Goal: Task Accomplishment & Management: Manage account settings

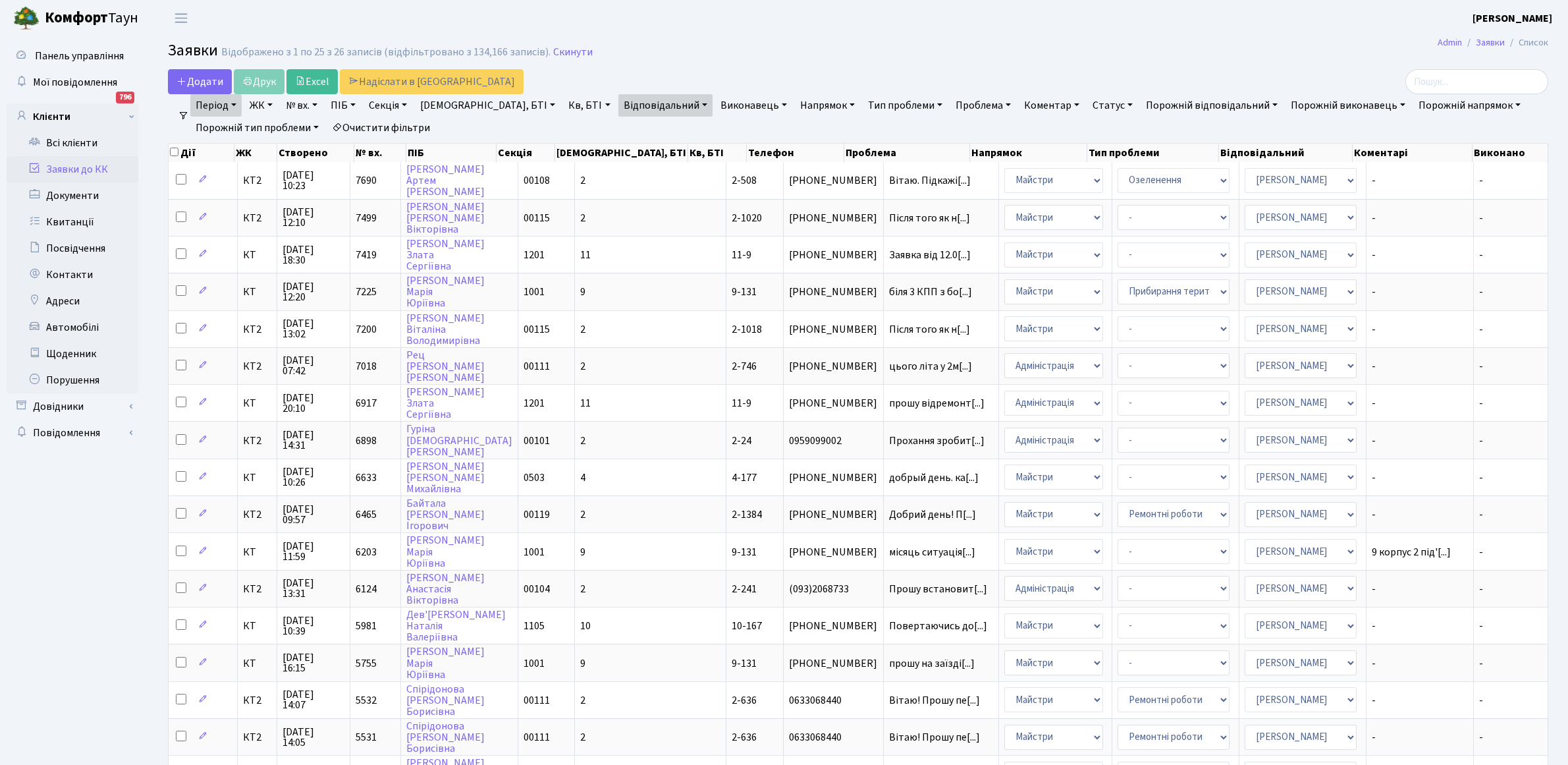
select select "25"
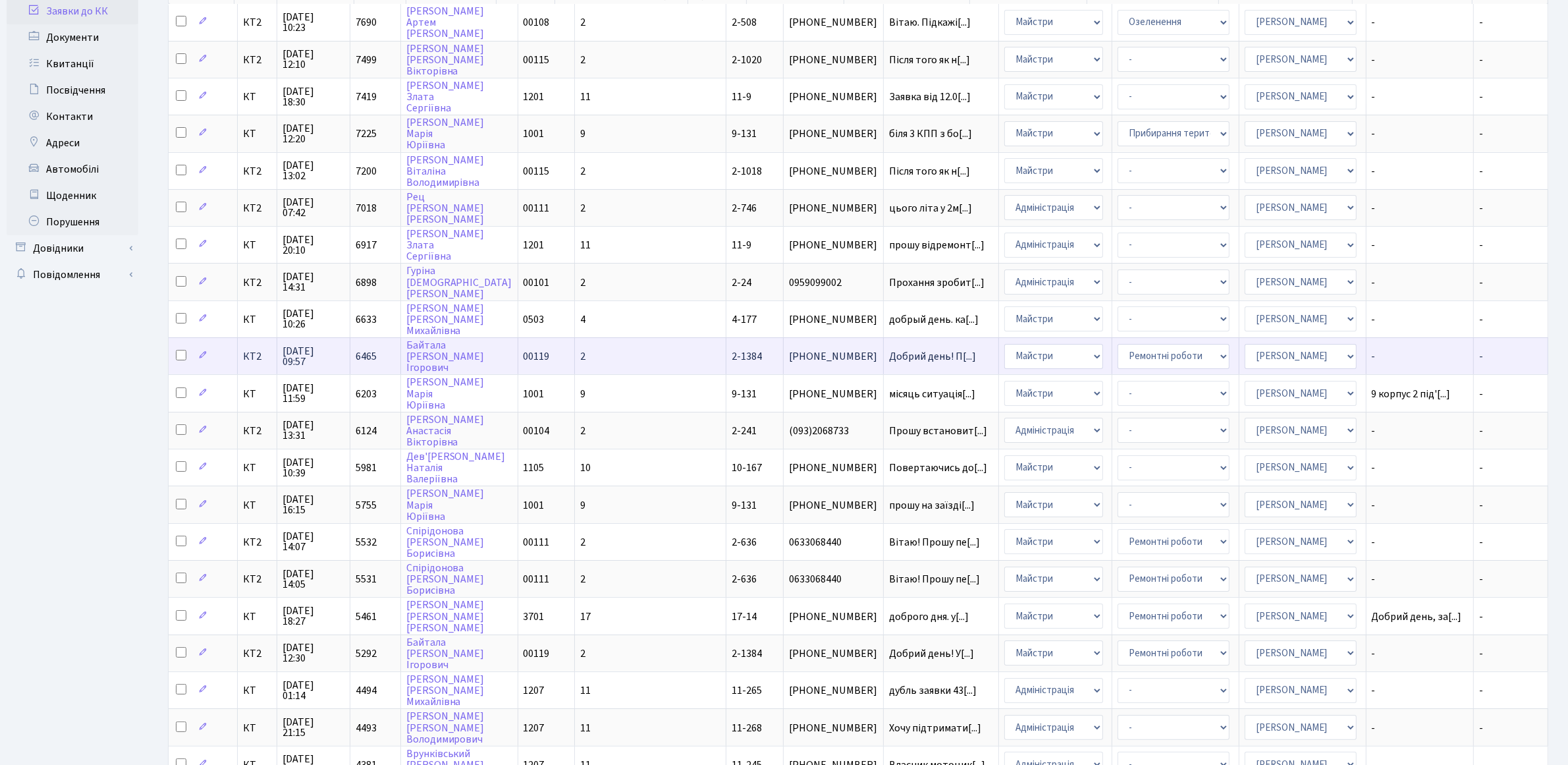
scroll to position [165, 0]
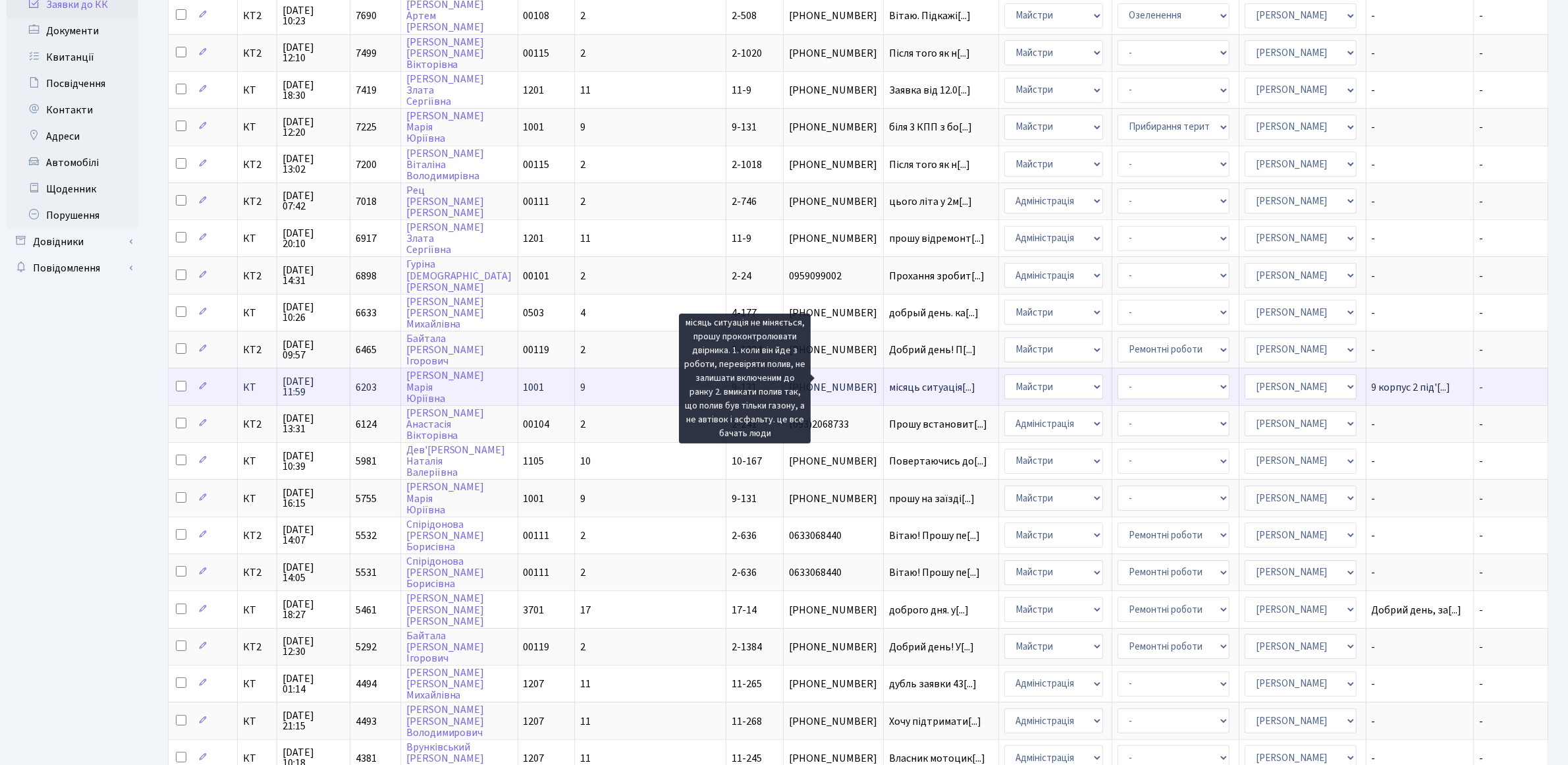
click at [889, 380] on span "місяць ситуація[...]" at bounding box center [932, 387] width 86 height 14
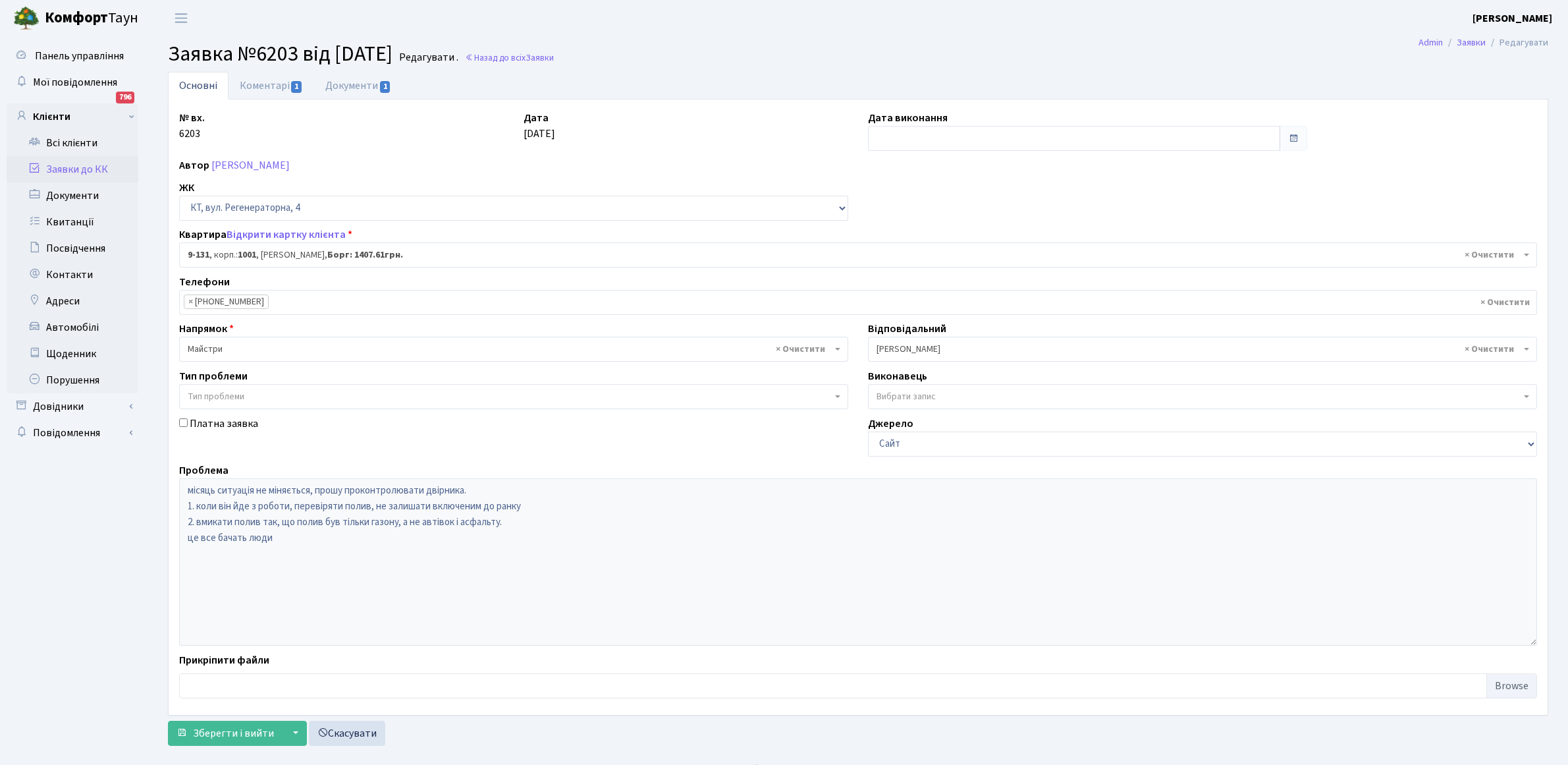
select select "6481"
click at [269, 90] on link "Коментарі 1" at bounding box center [271, 86] width 85 height 27
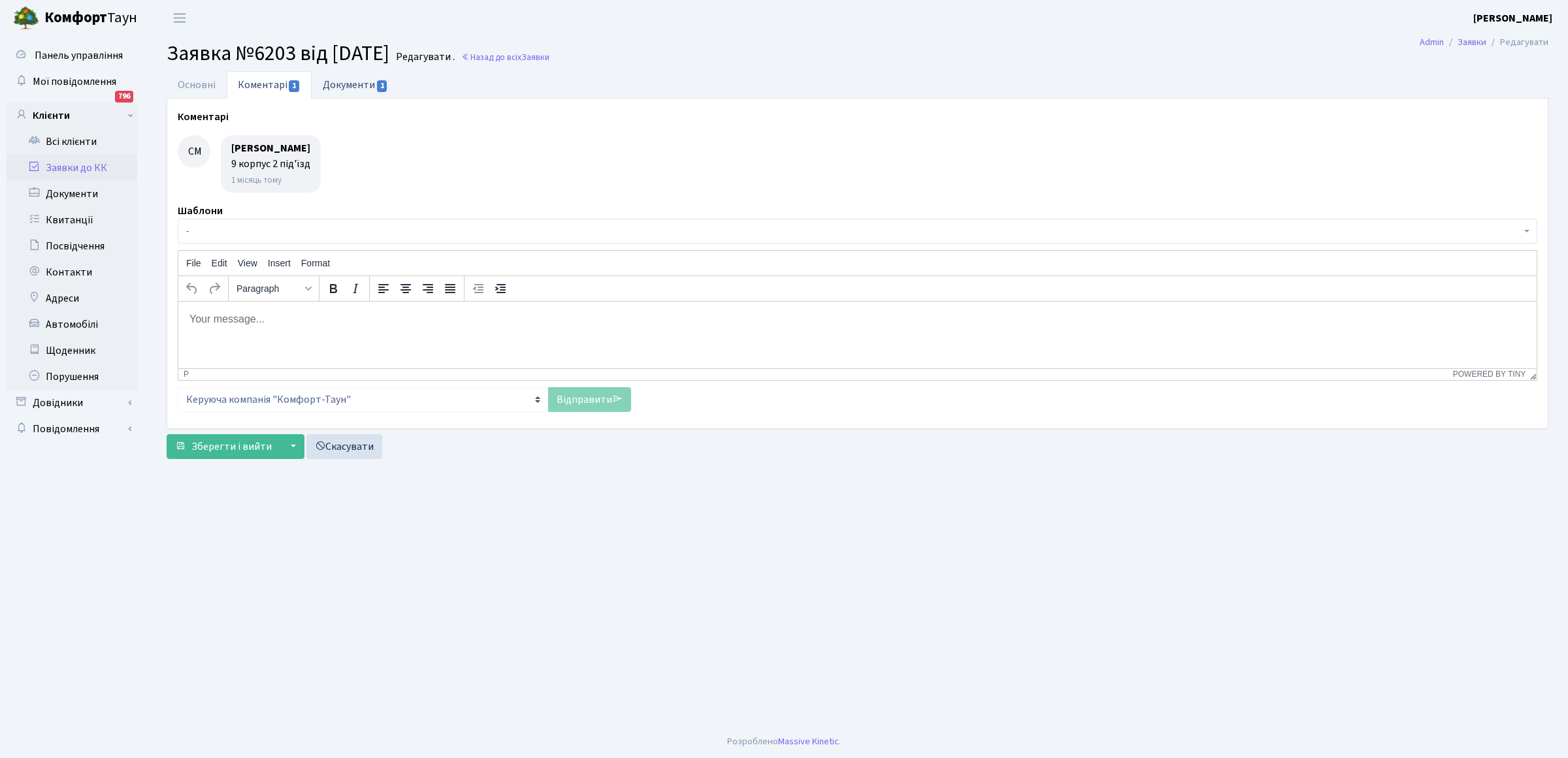
click at [350, 83] on link "Документи 1" at bounding box center [355, 85] width 87 height 27
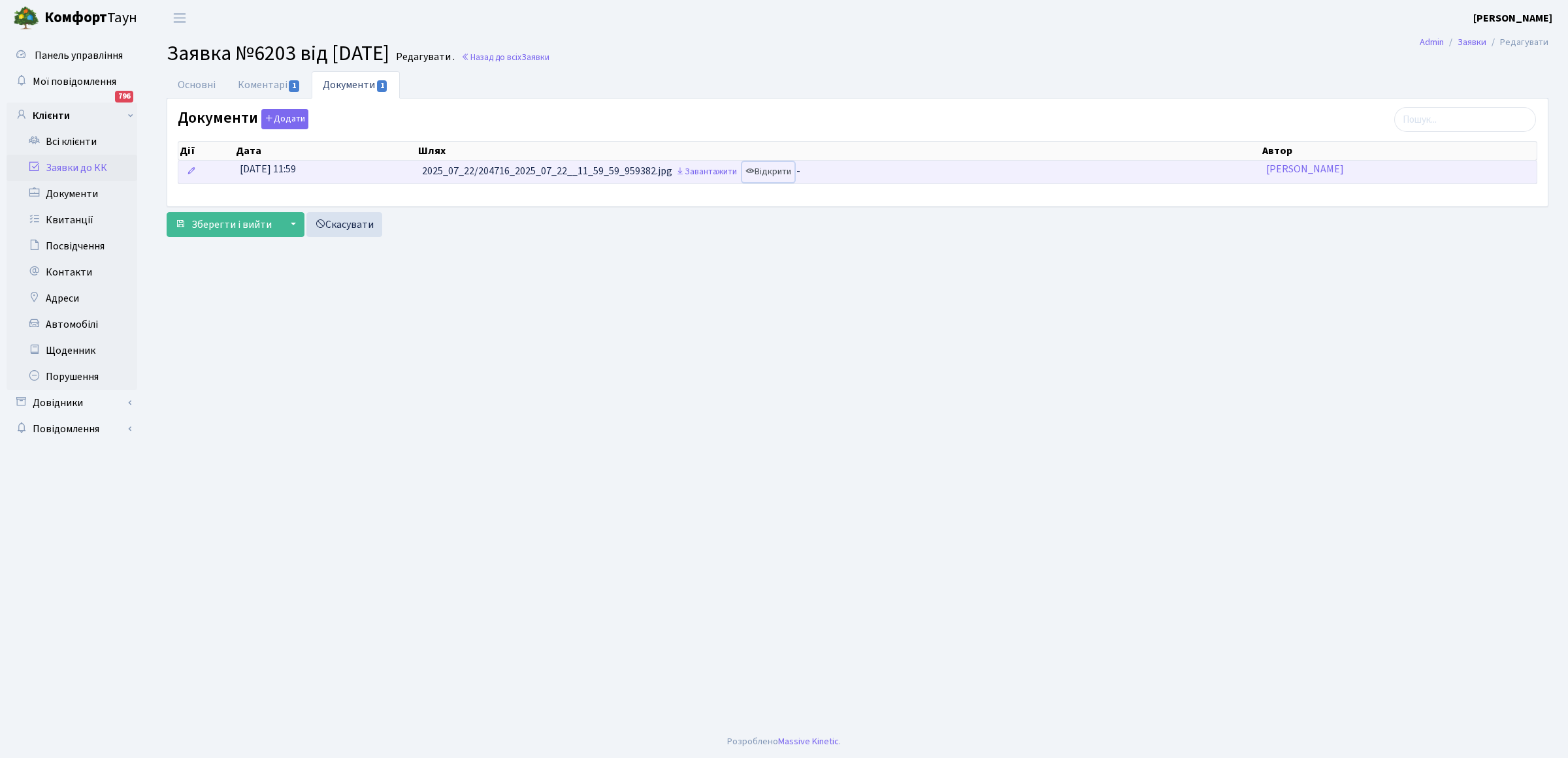
click at [781, 173] on link "Відкрити" at bounding box center [769, 172] width 52 height 20
click at [792, 174] on link "Відкрити" at bounding box center [769, 172] width 52 height 20
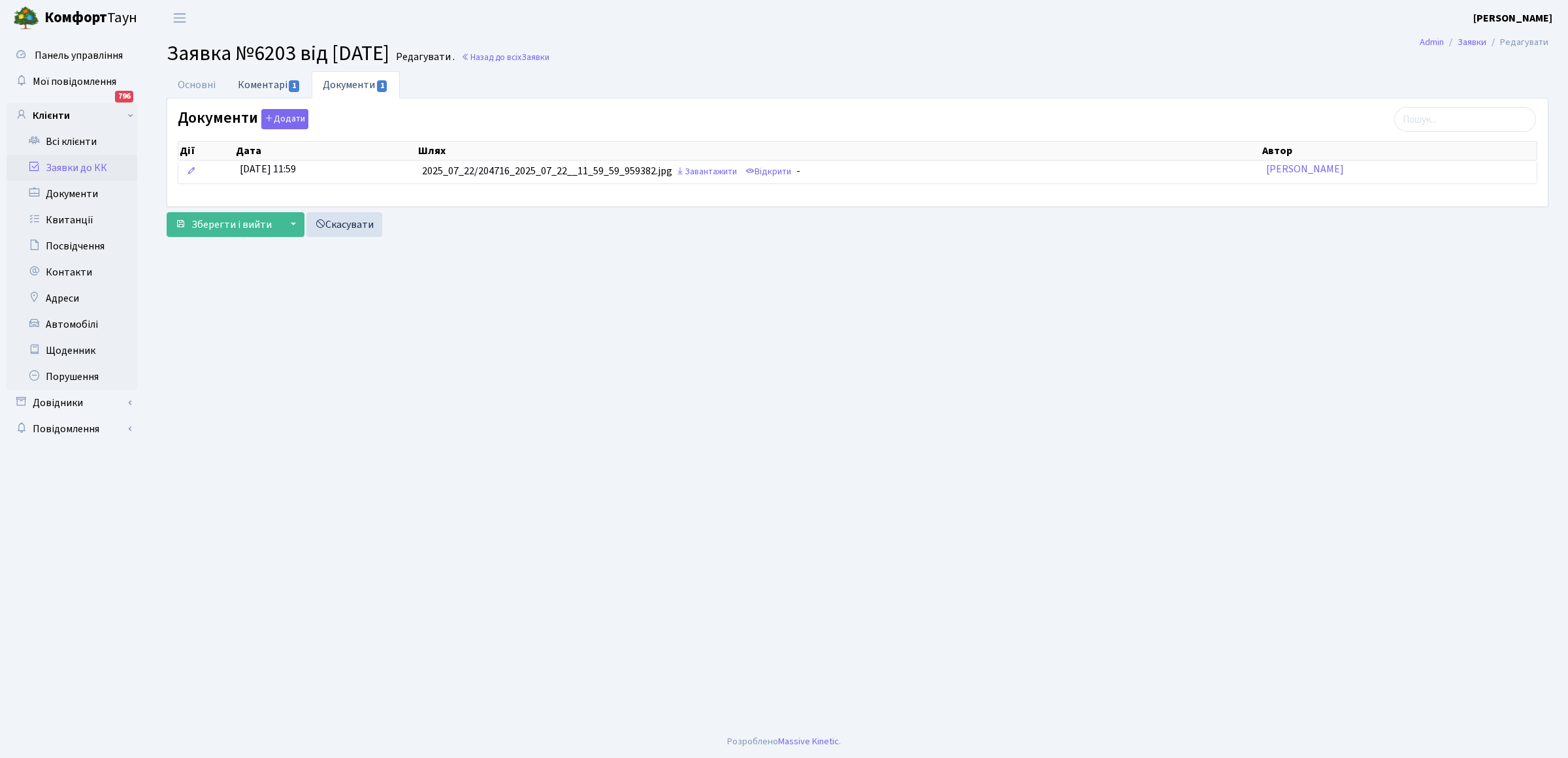
click at [278, 80] on link "Коментарі 1" at bounding box center [269, 85] width 85 height 27
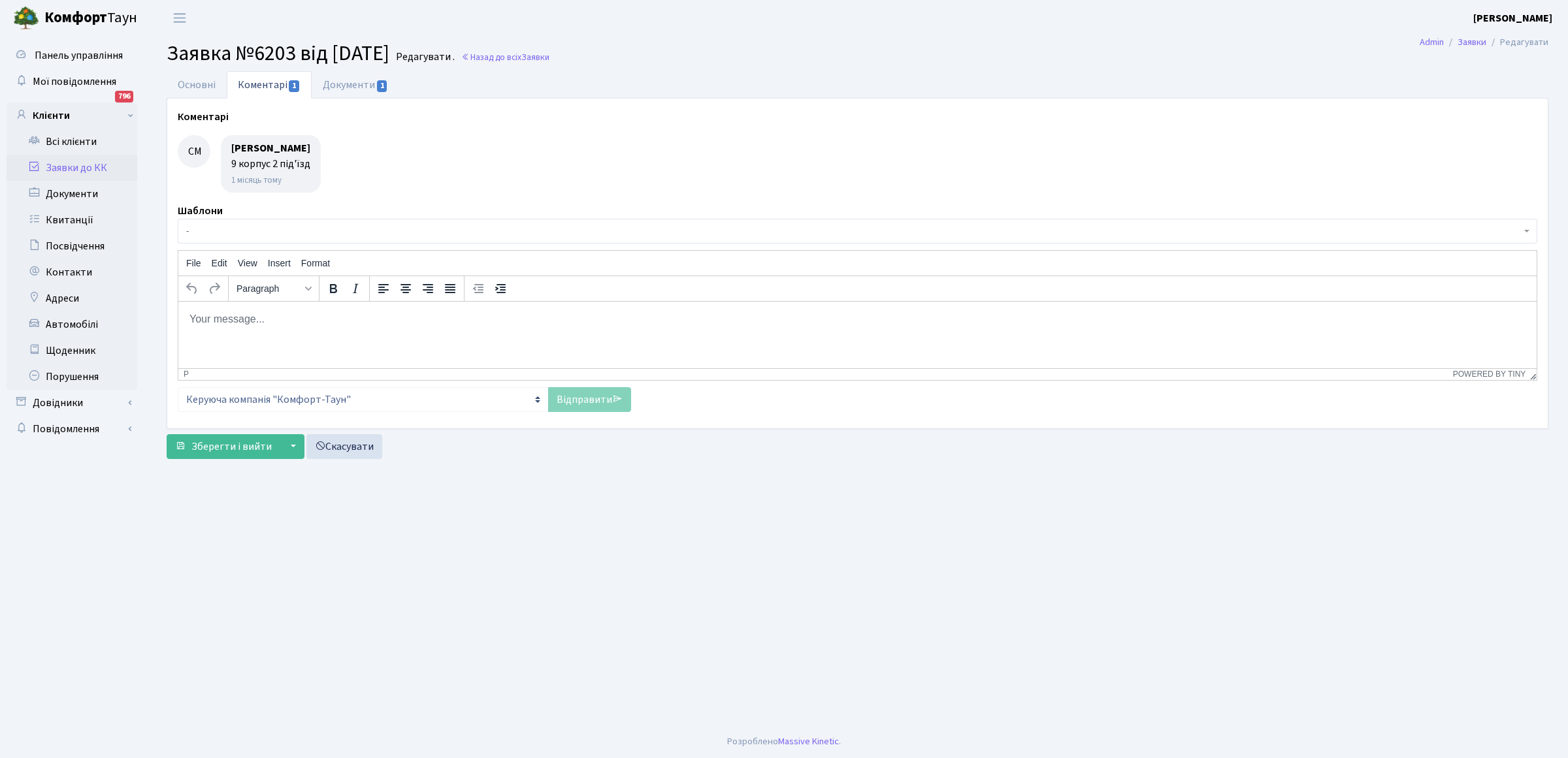
click at [219, 317] on body "Rich Text Area. Press ALT-0 for help." at bounding box center [857, 318] width 1337 height 14
click at [188, 80] on link "Основні" at bounding box center [197, 85] width 60 height 27
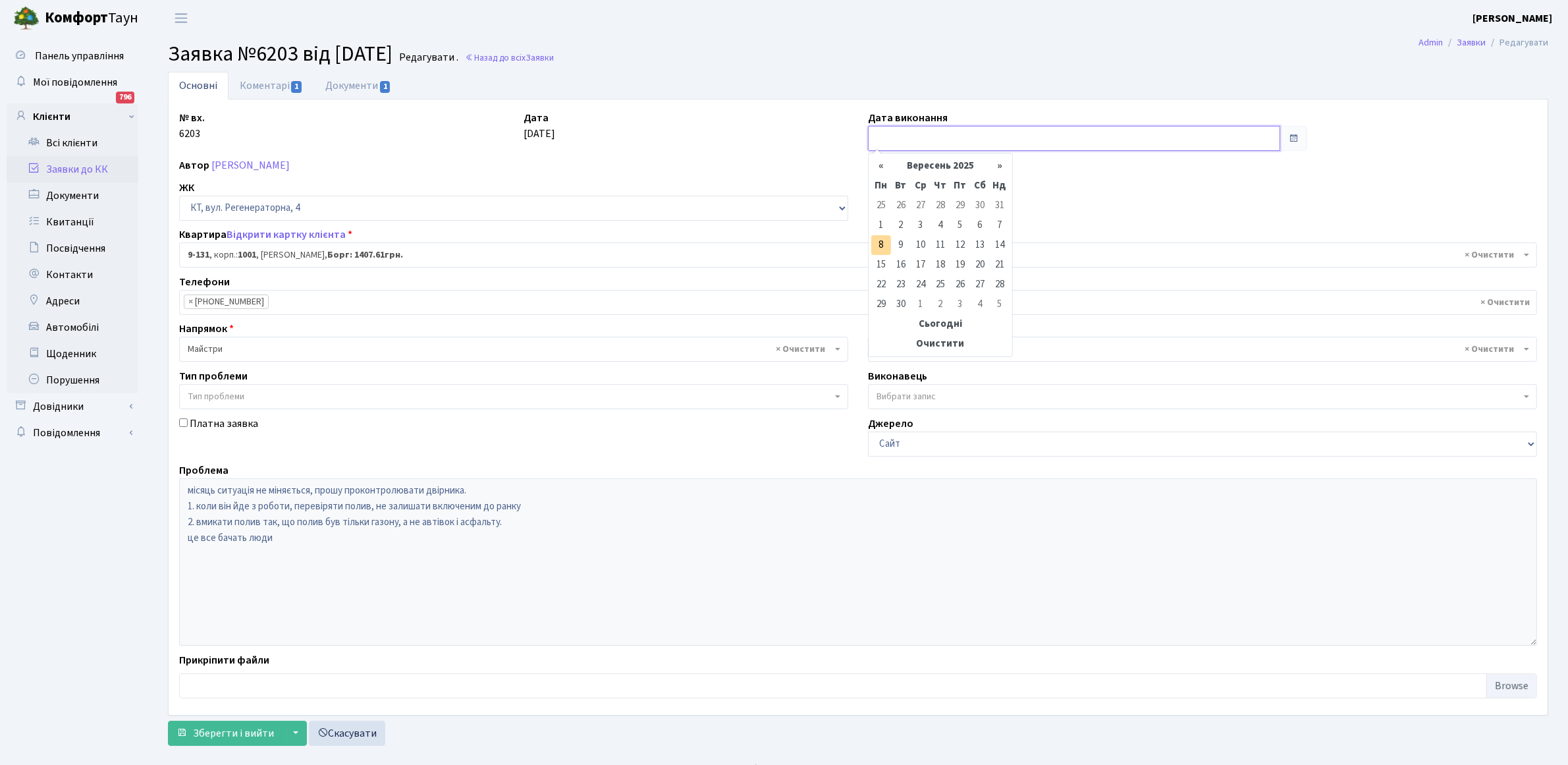
click at [966, 141] on input "text" at bounding box center [1074, 138] width 413 height 25
click at [881, 167] on th "«" at bounding box center [881, 166] width 20 height 20
click at [881, 166] on th "«" at bounding box center [881, 166] width 20 height 20
click at [945, 283] on td "31" at bounding box center [940, 284] width 20 height 20
type input "[DATE]"
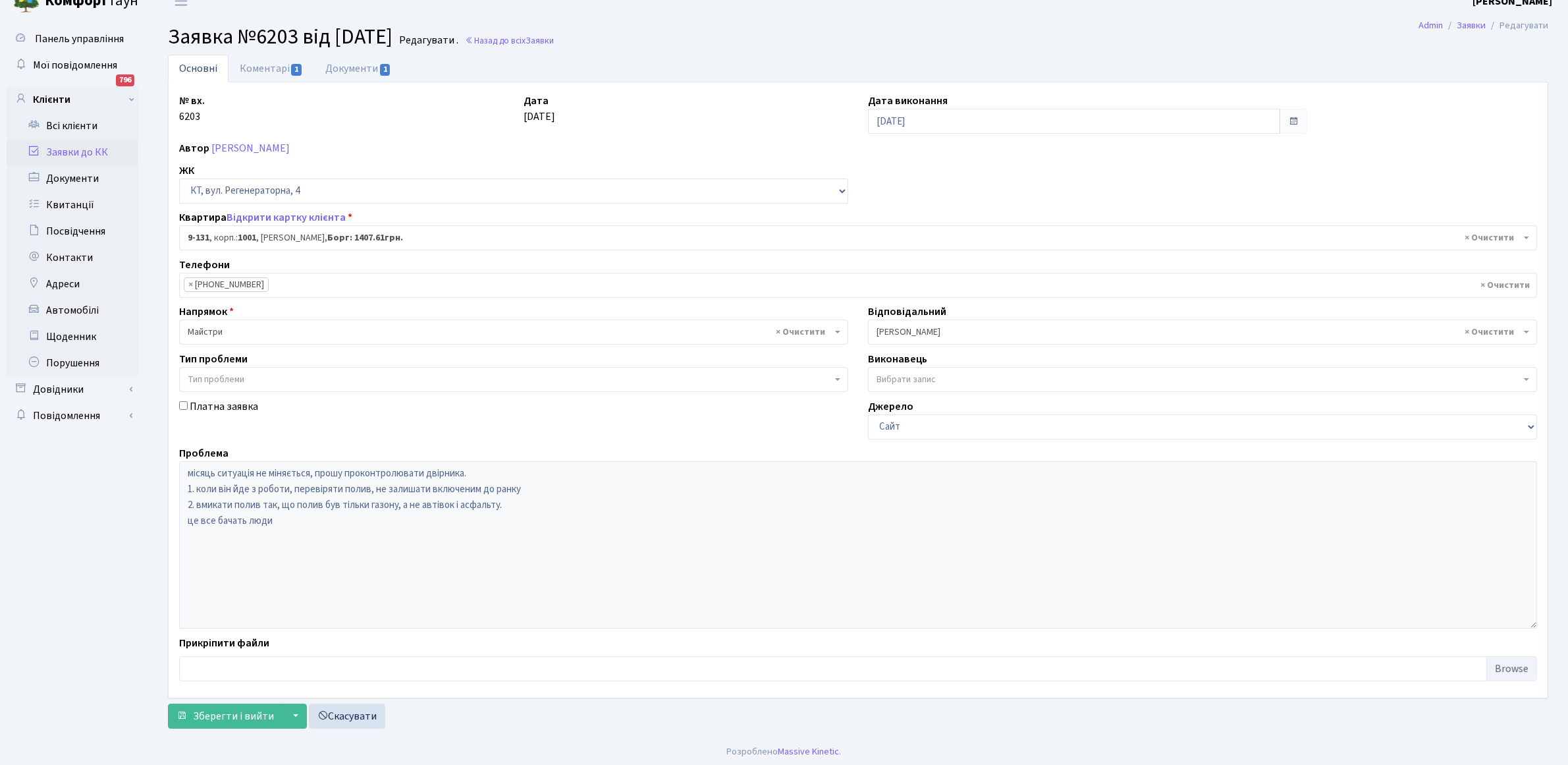
scroll to position [21, 0]
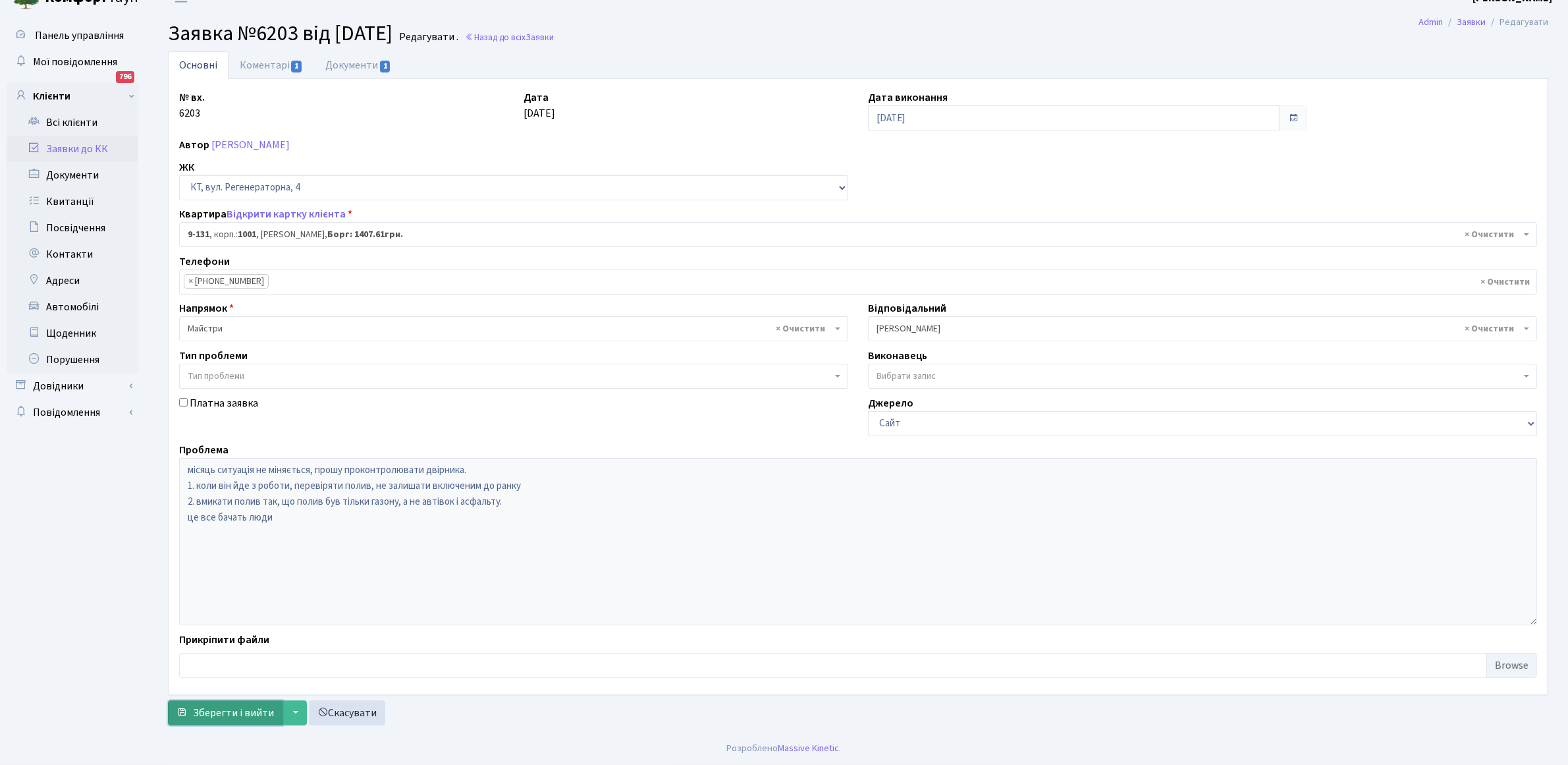
click at [249, 715] on span "Зберегти і вийти" at bounding box center [233, 713] width 81 height 14
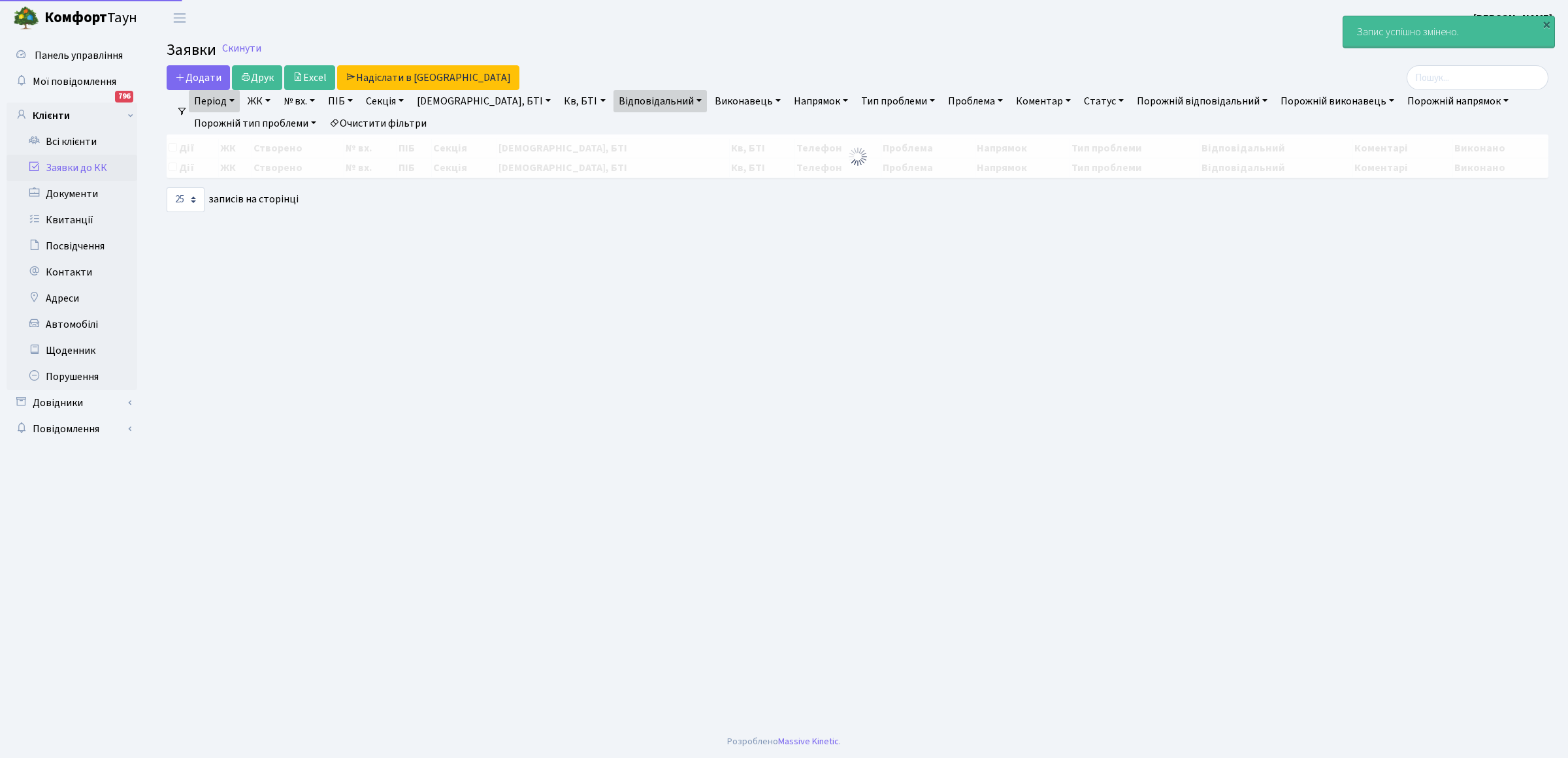
select select "25"
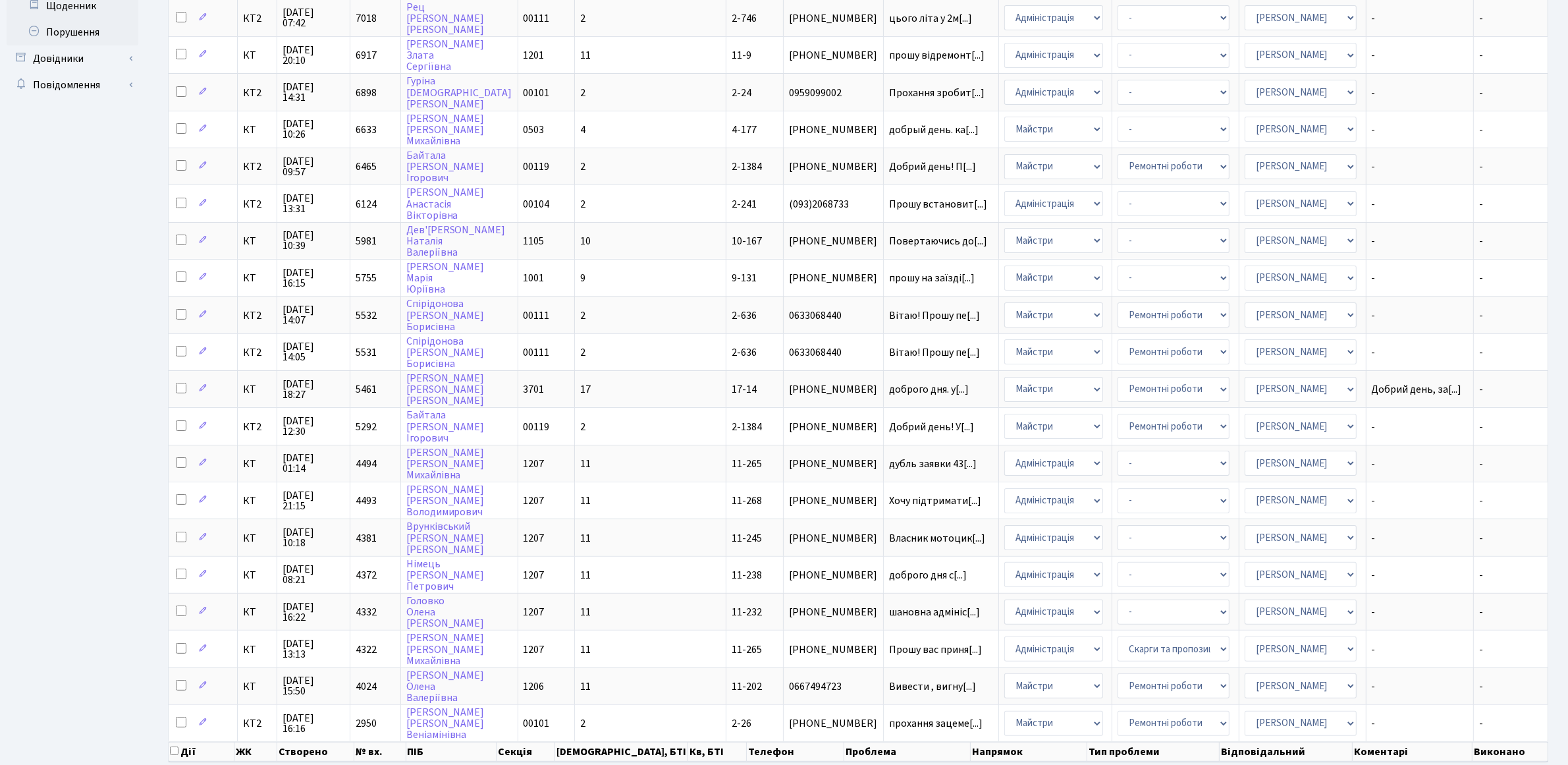
scroll to position [356, 0]
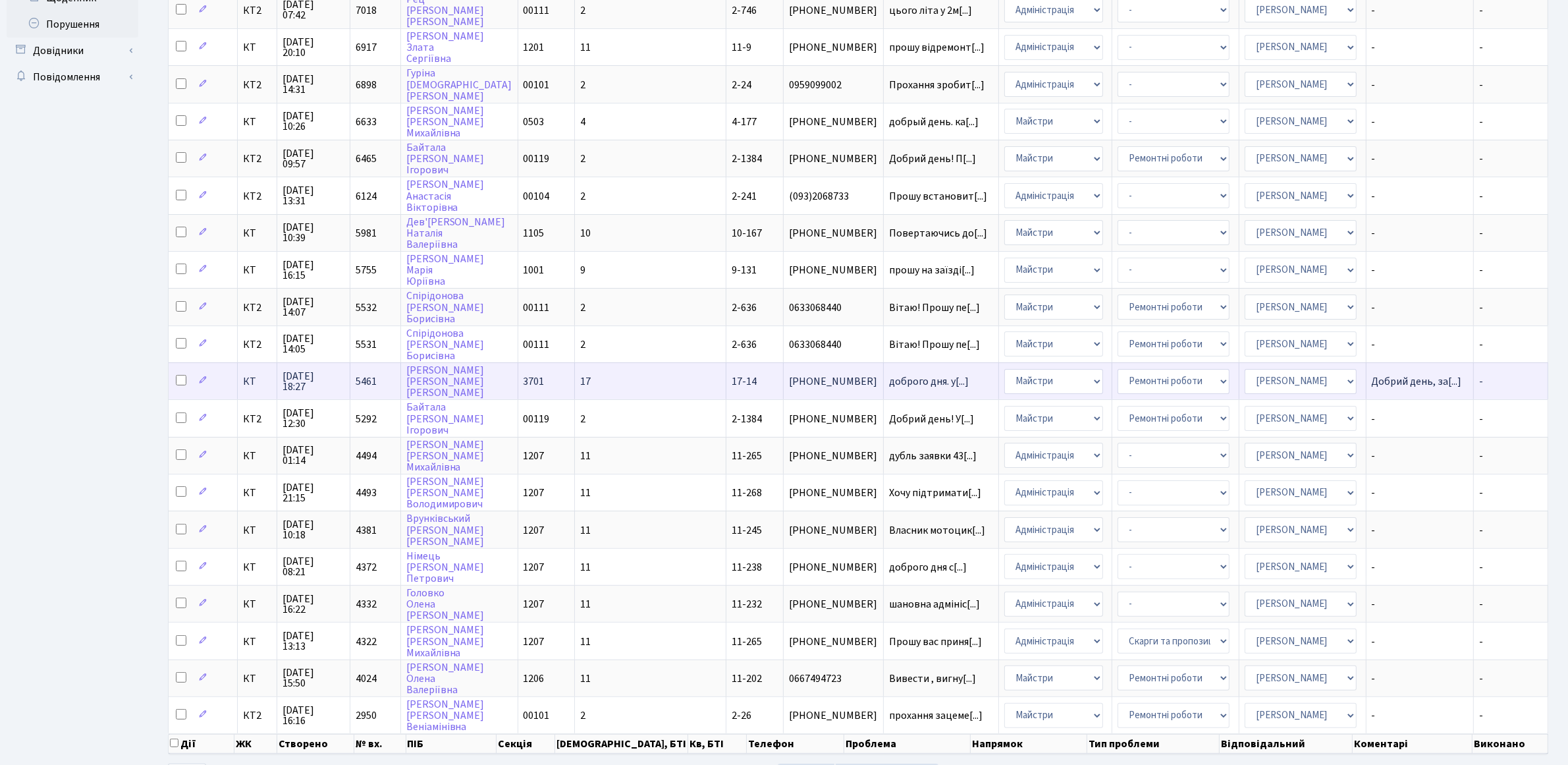
click at [789, 376] on span "(095) 489-99-96" at bounding box center [833, 381] width 89 height 11
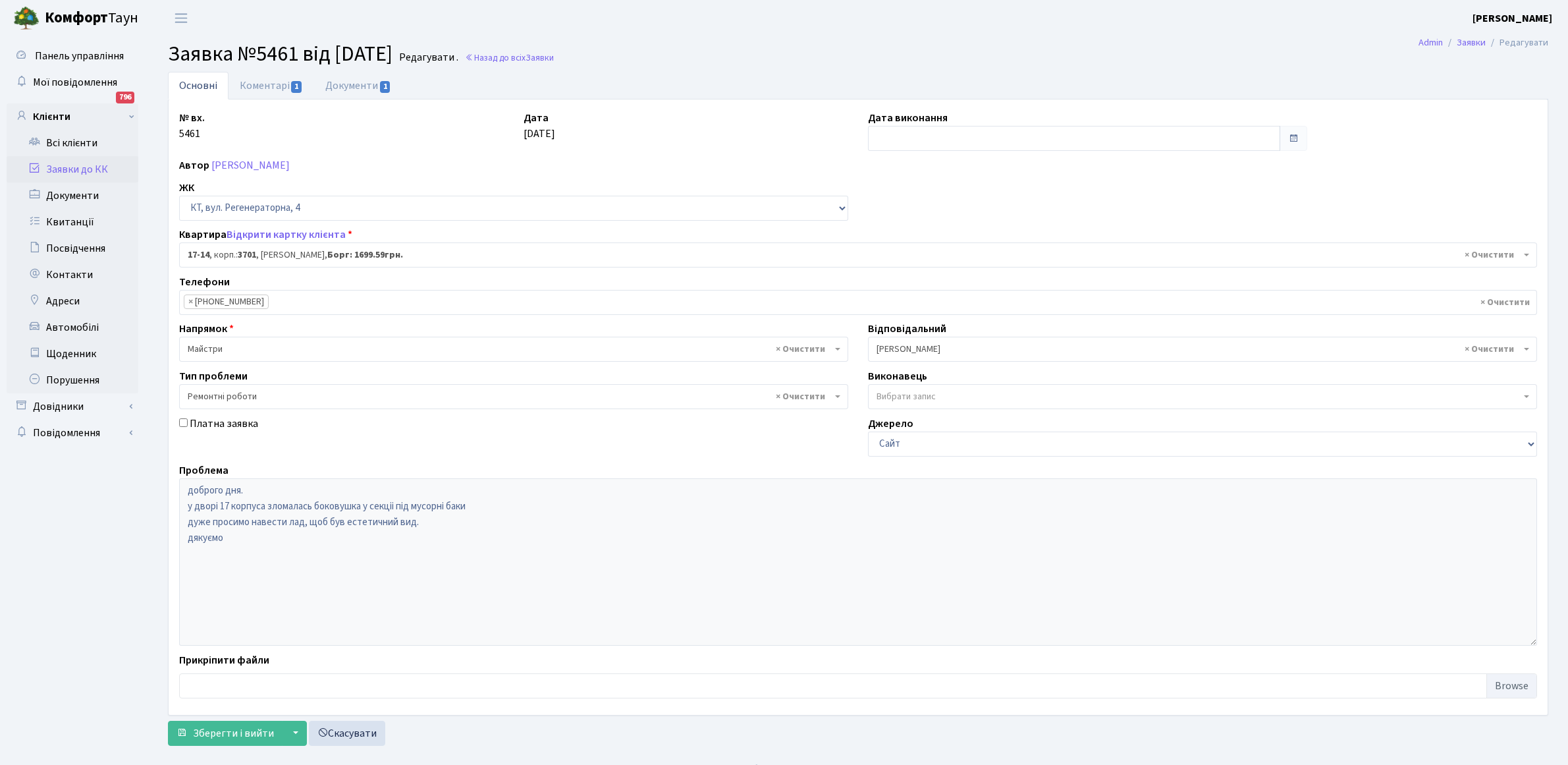
select select "8968"
select select "62"
click at [353, 90] on link "Документи 1" at bounding box center [358, 86] width 88 height 27
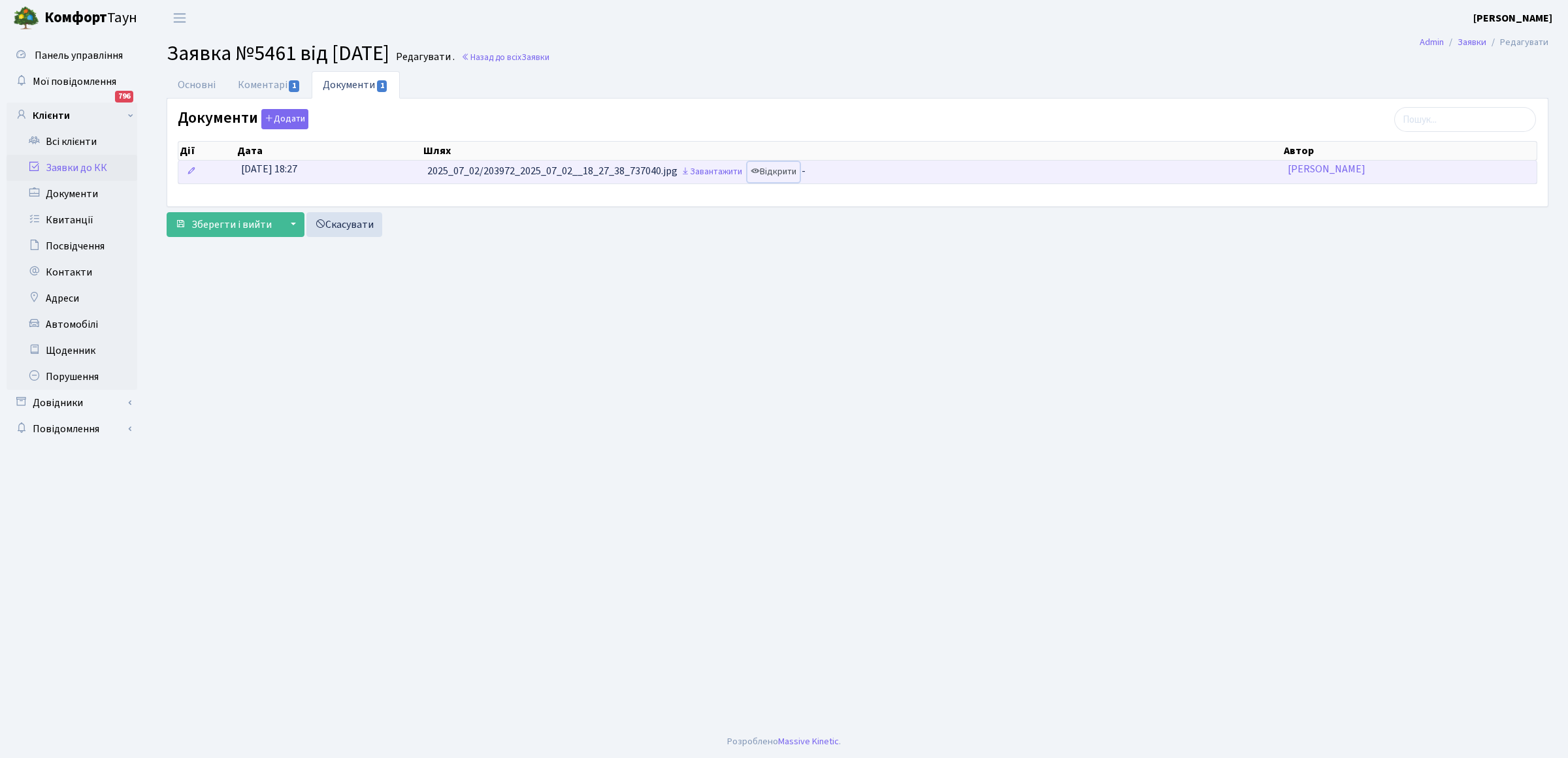
click at [781, 172] on link "Відкрити" at bounding box center [773, 172] width 52 height 20
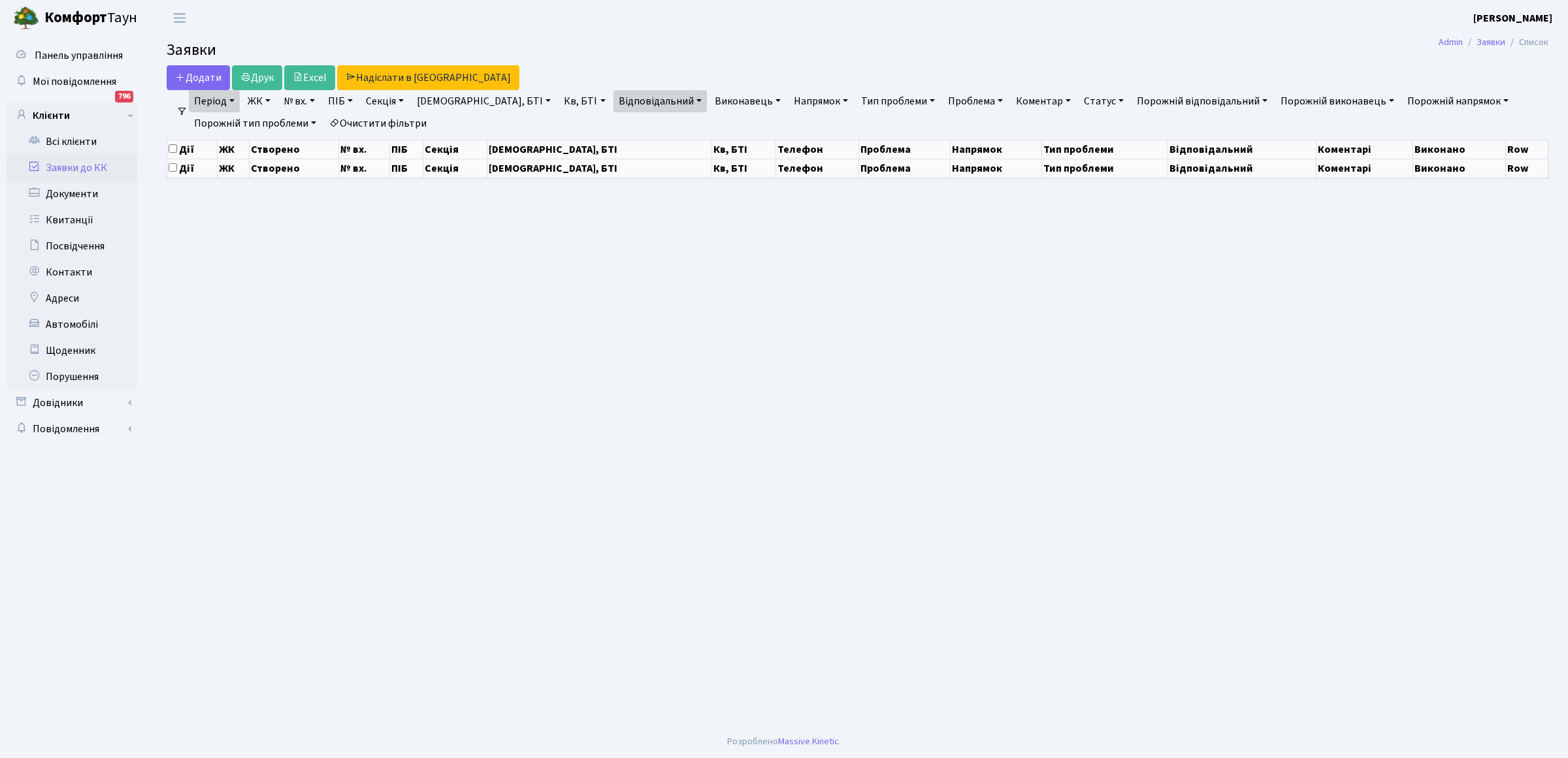
select select "25"
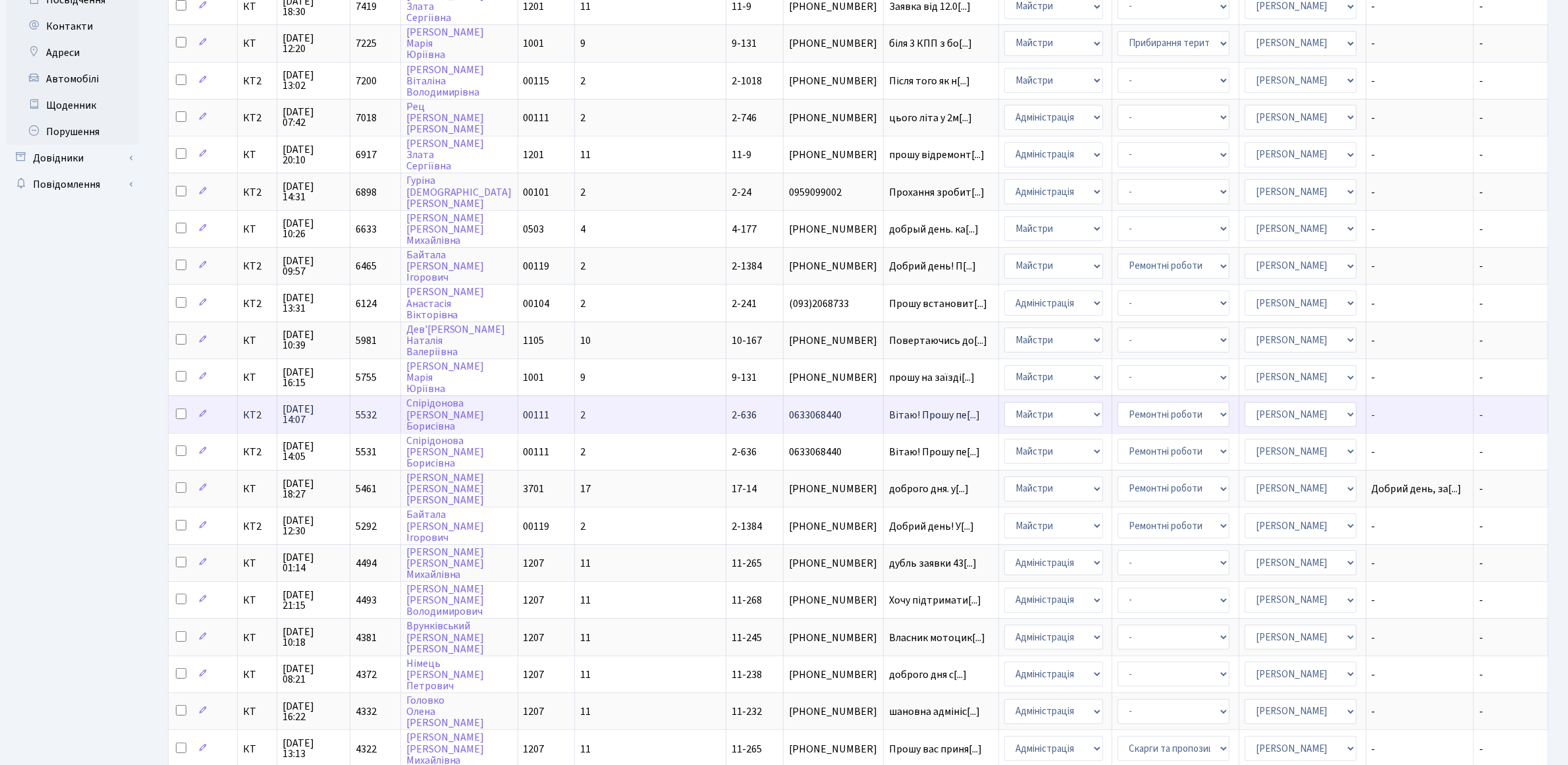
scroll to position [329, 0]
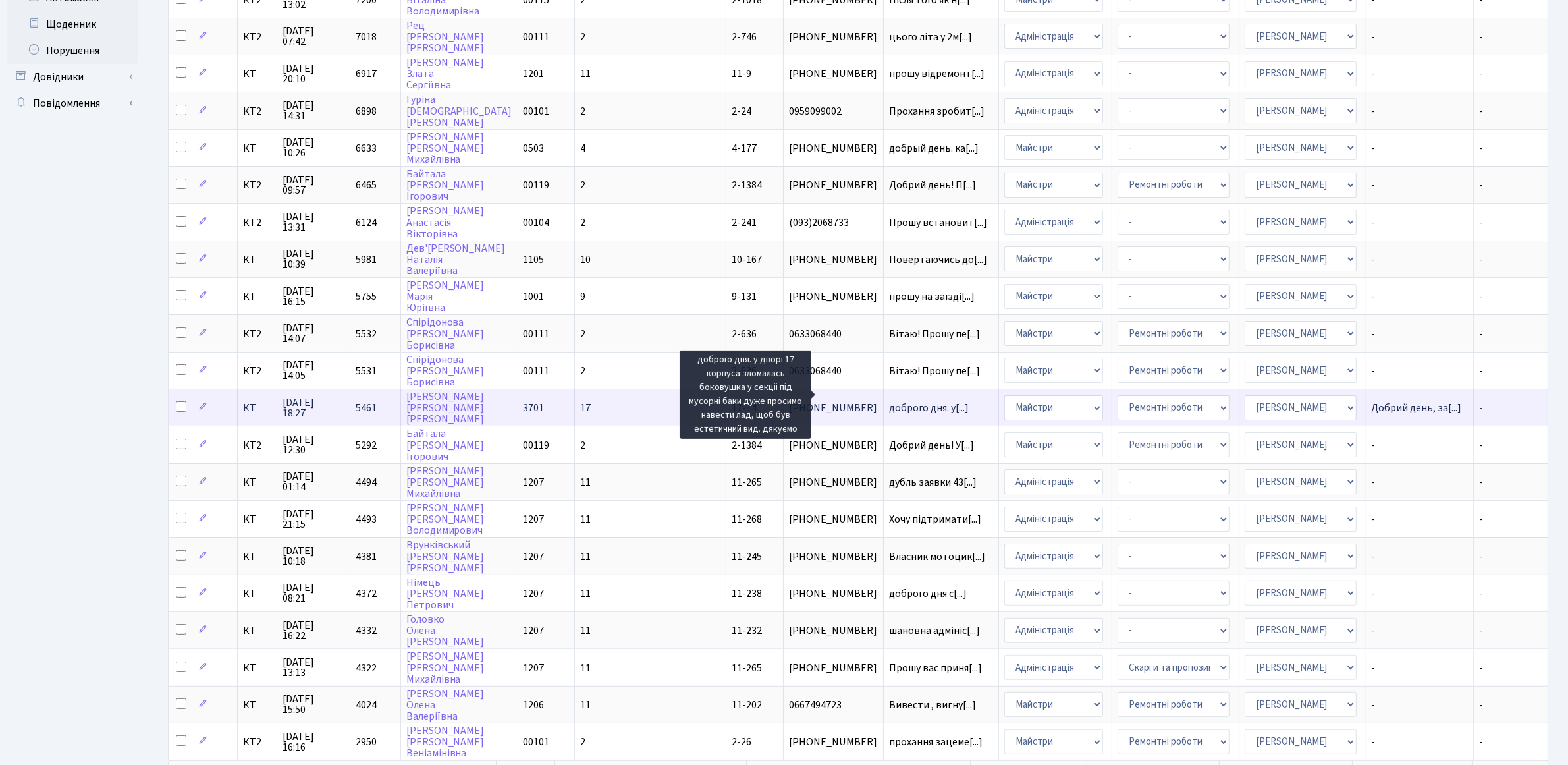
click at [889, 400] on span "доброго дня. у[...]" at bounding box center [928, 407] width 79 height 14
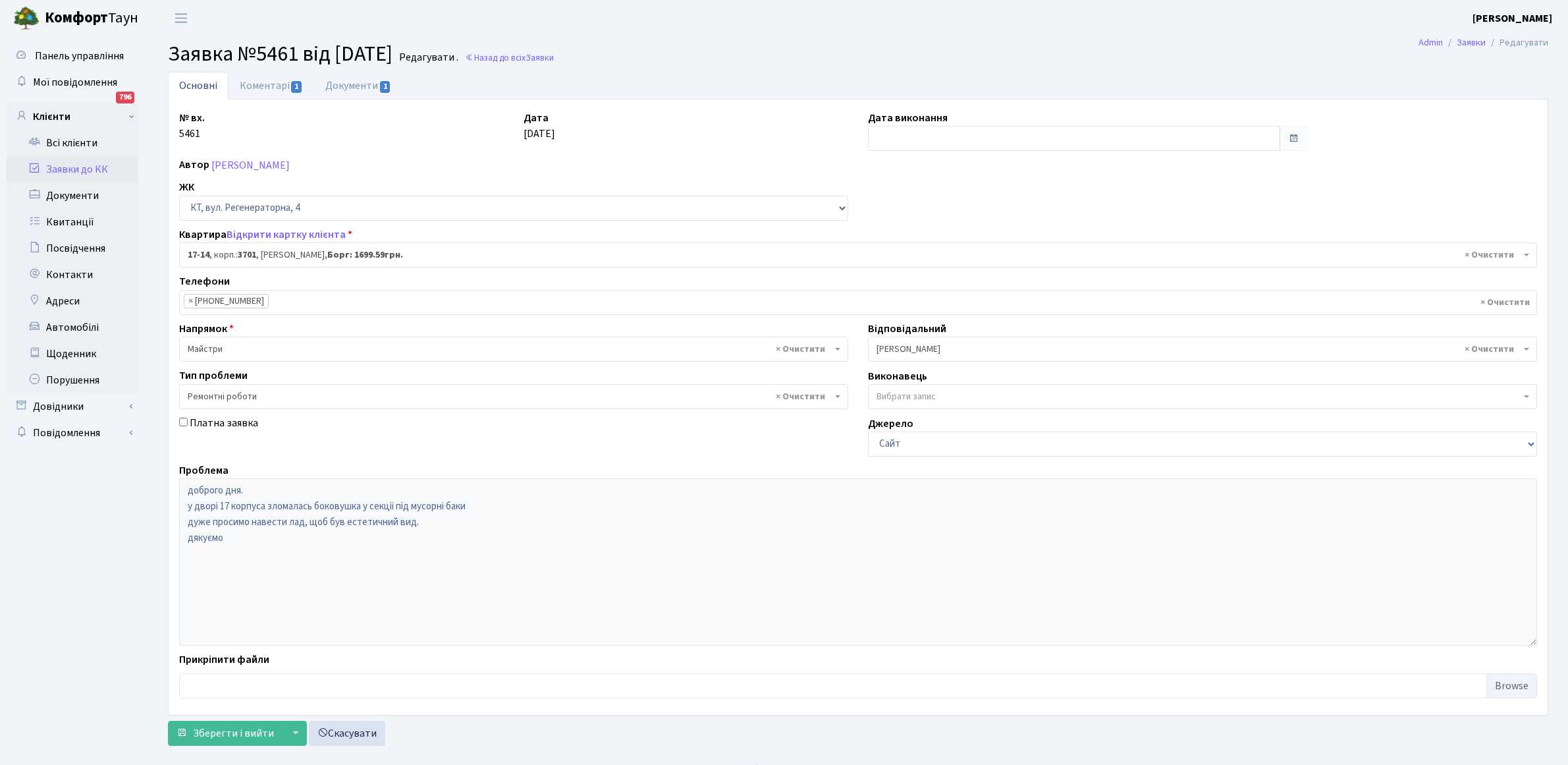
select select "8968"
select select "62"
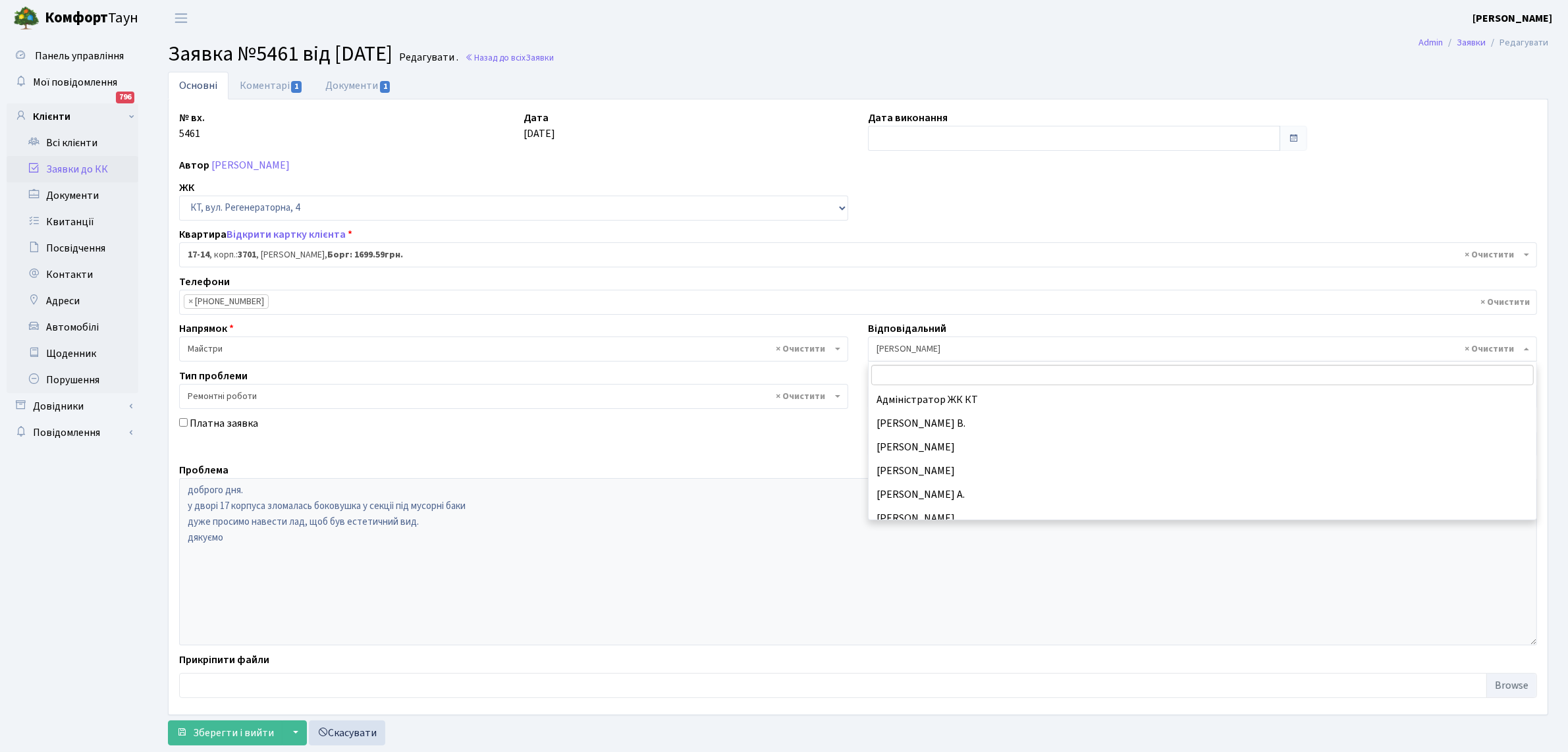
click at [1529, 351] on span "× [PERSON_NAME]" at bounding box center [1202, 349] width 669 height 25
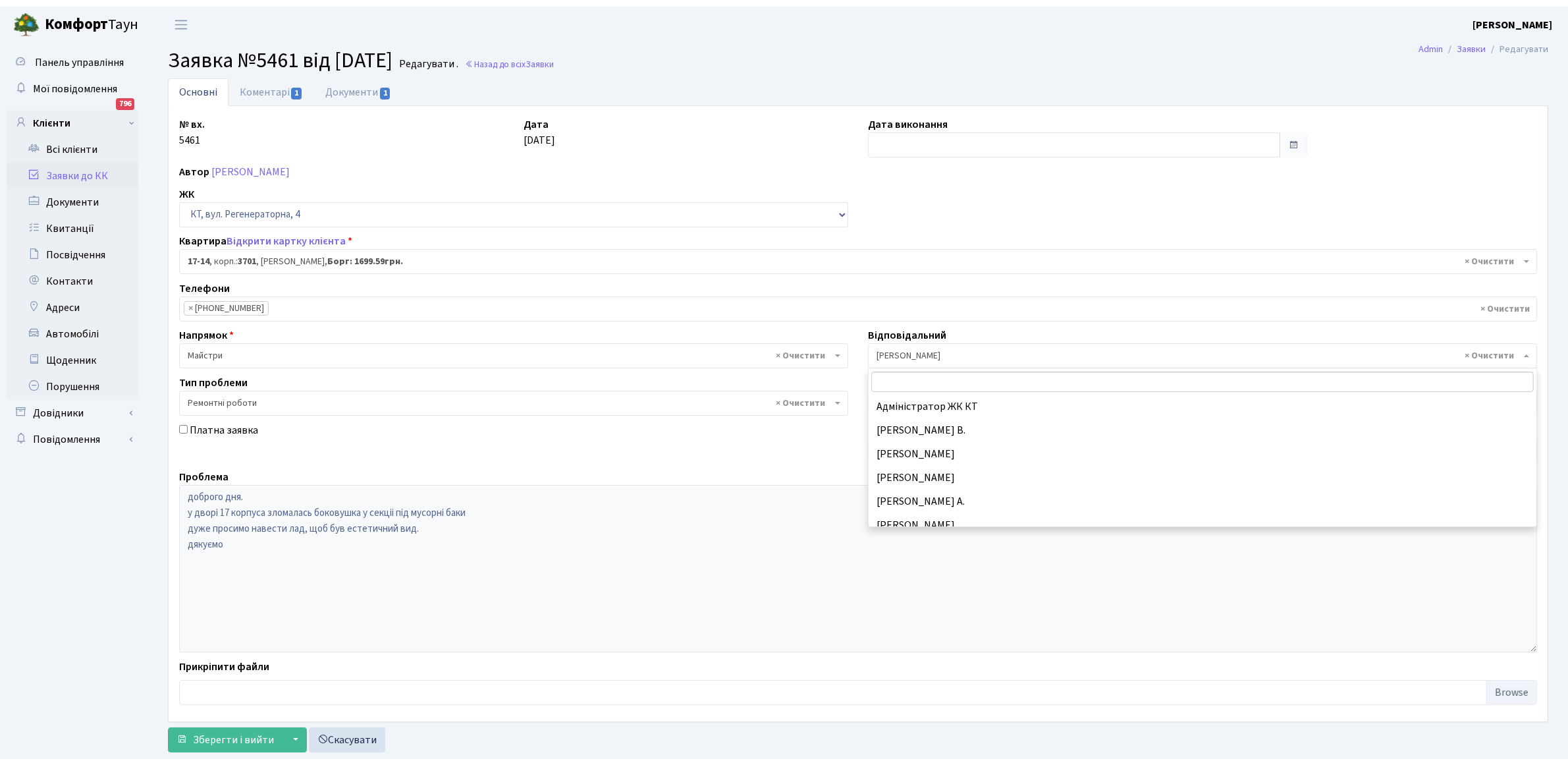
scroll to position [403, 0]
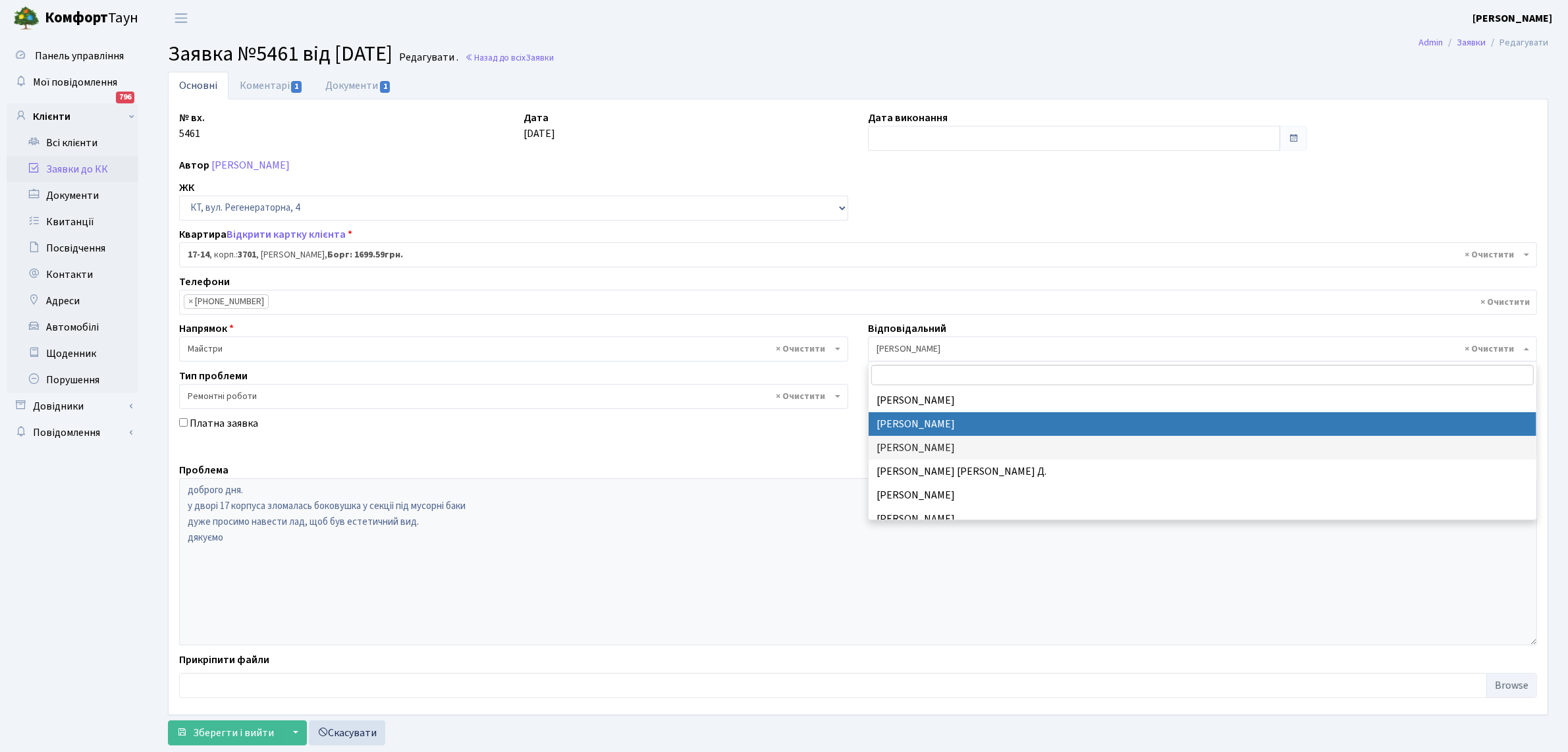
select select "26"
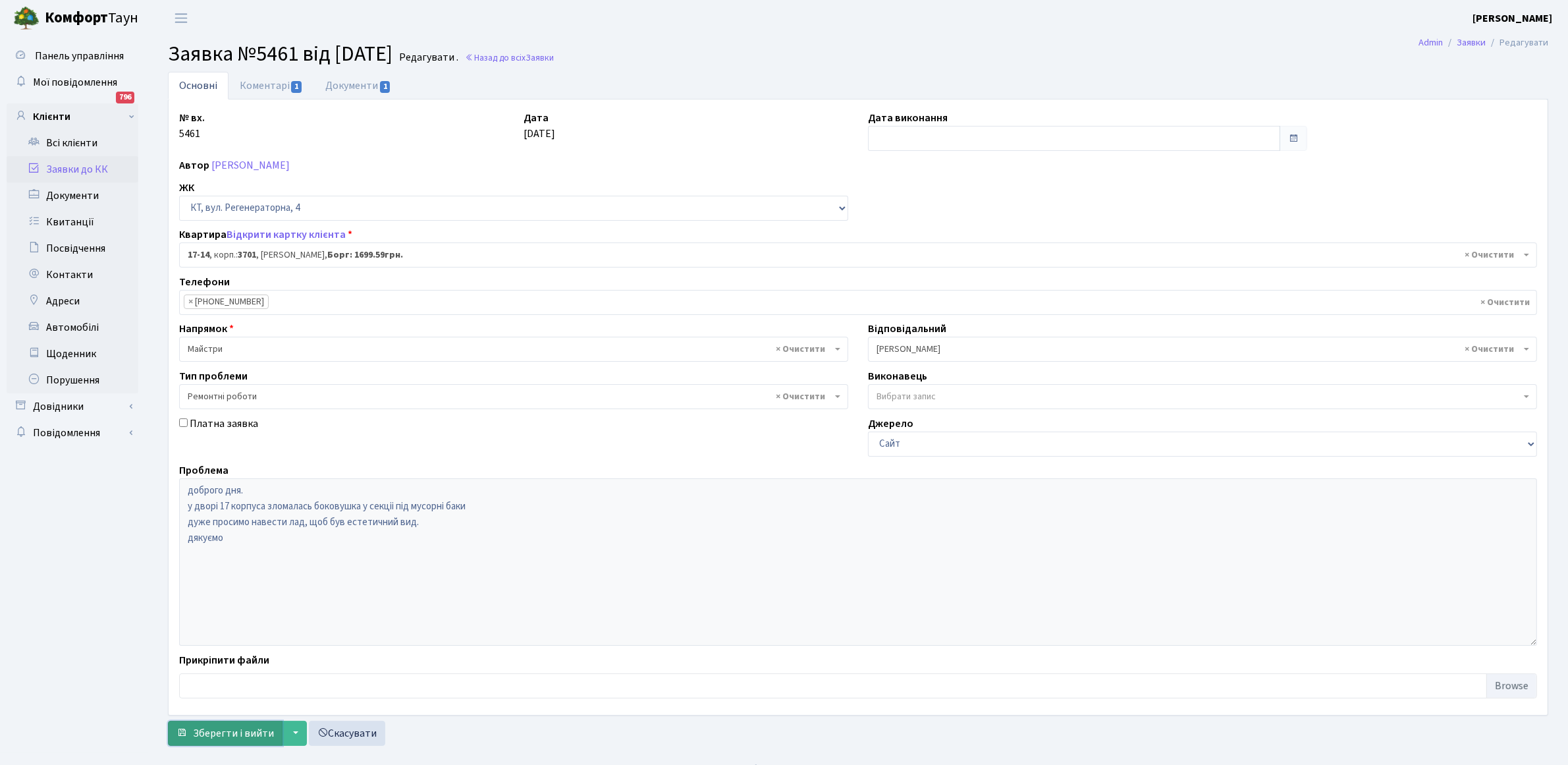
click at [188, 736] on button "Зберегти і вийти" at bounding box center [225, 733] width 115 height 25
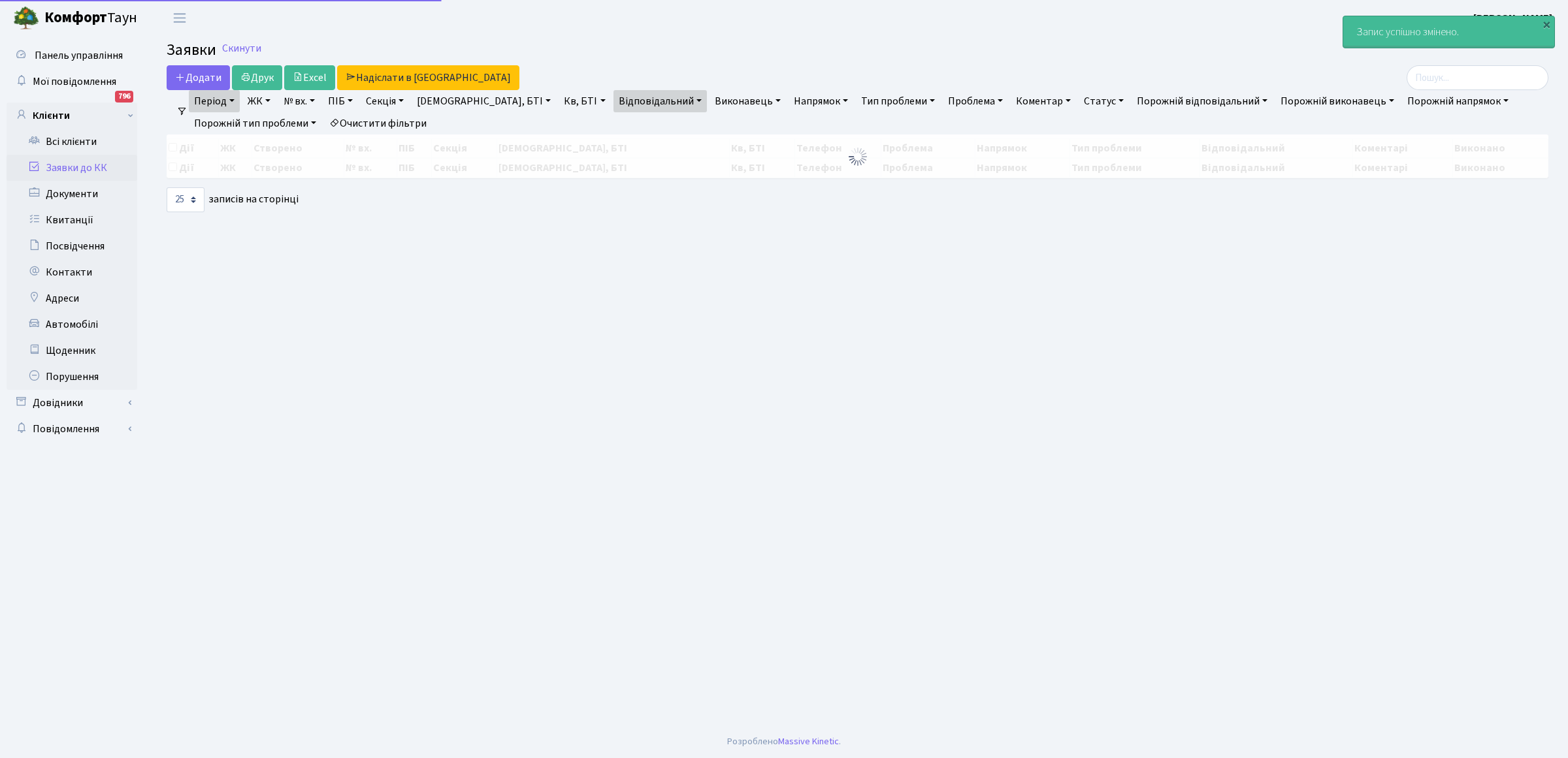
select select "25"
